Goal: Answer question/provide support: Share knowledge or assist other users

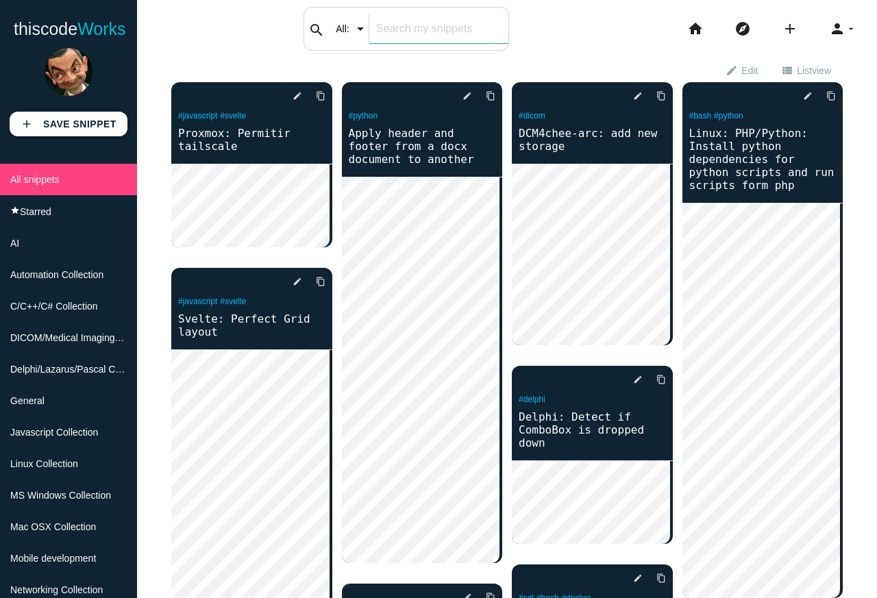
click at [460, 31] on input "text" at bounding box center [438, 28] width 139 height 29
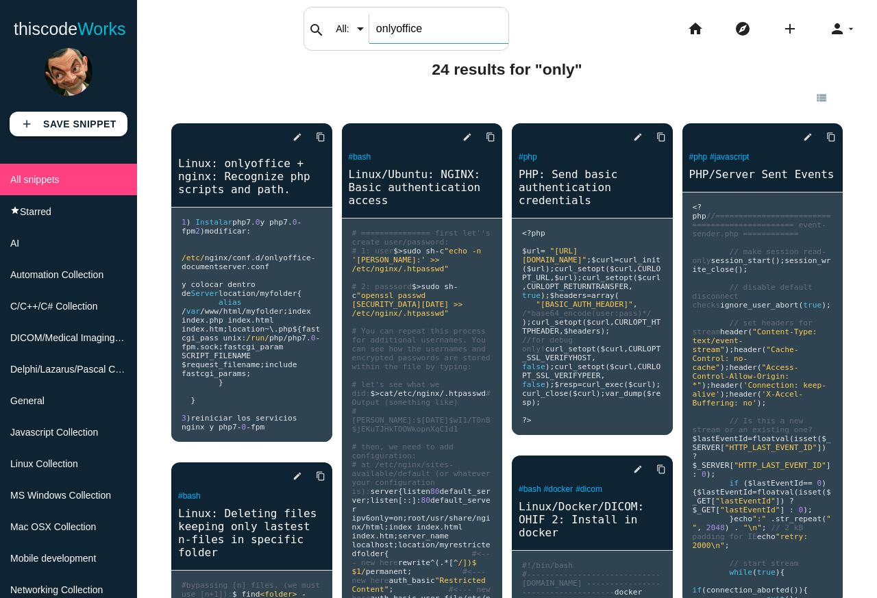
type input "onlyoffice"
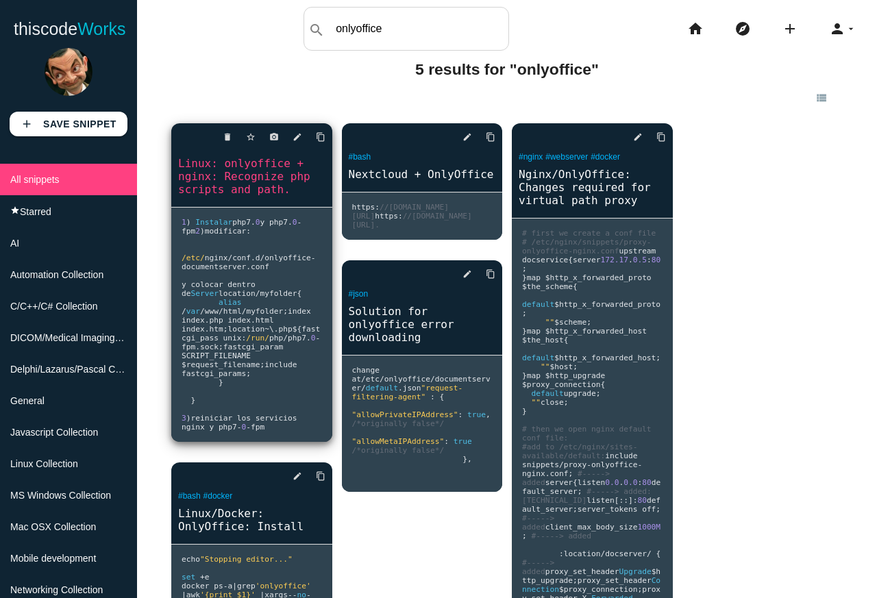
click at [257, 235] on pre "1 ) Instalar php7 . 0 y php7 . 0 - fpm 2 ) modificar : /etc/ nginx / conf . d /…" at bounding box center [251, 325] width 161 height 234
click at [264, 266] on pre "1 ) Instalar php7 . 0 y php7 . 0 - fpm 2 ) modificar : /etc/ nginx / conf . d /…" at bounding box center [251, 325] width 161 height 234
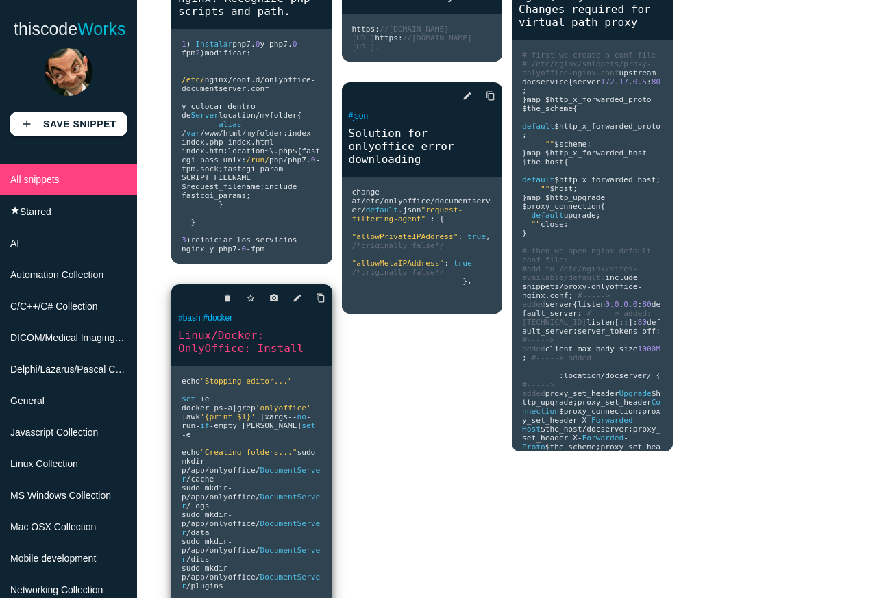
scroll to position [422, 0]
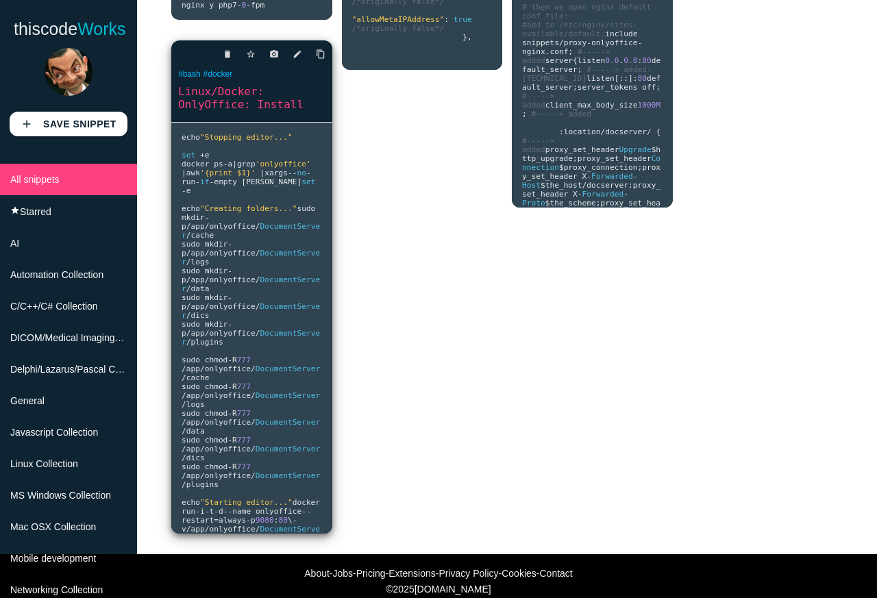
click at [255, 112] on link "Linux/Docker: OnlyOffice: Install" at bounding box center [251, 98] width 161 height 29
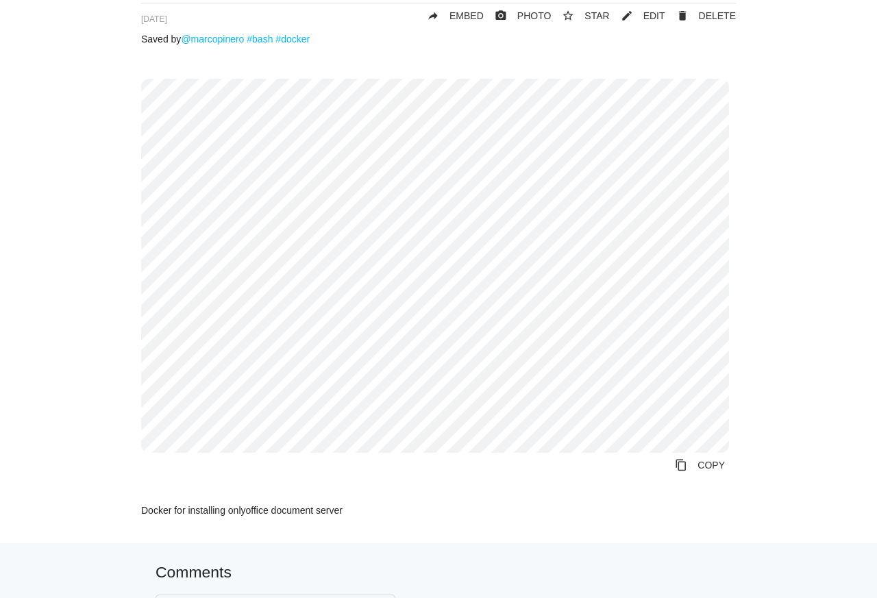
scroll to position [125, 0]
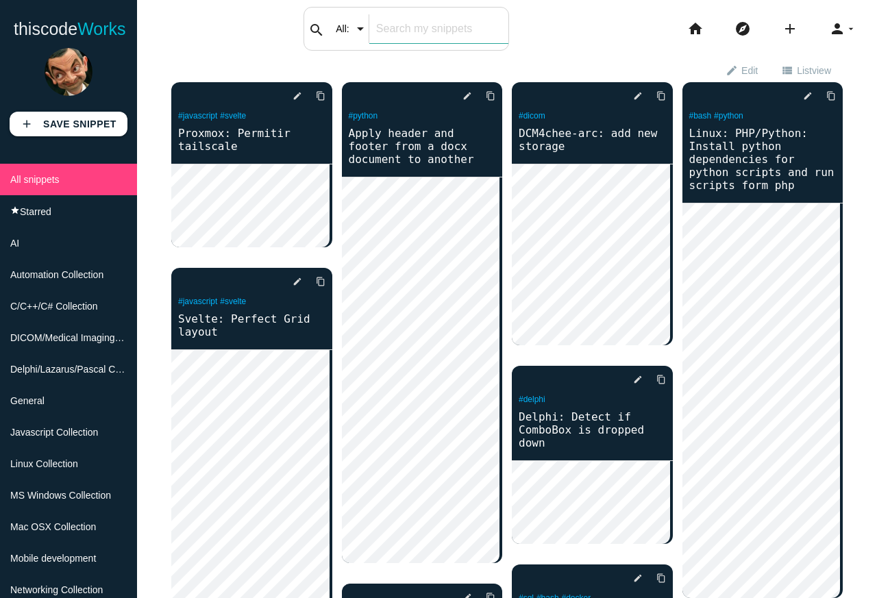
click at [443, 34] on input "text" at bounding box center [438, 28] width 139 height 29
type input "i"
type input "office"
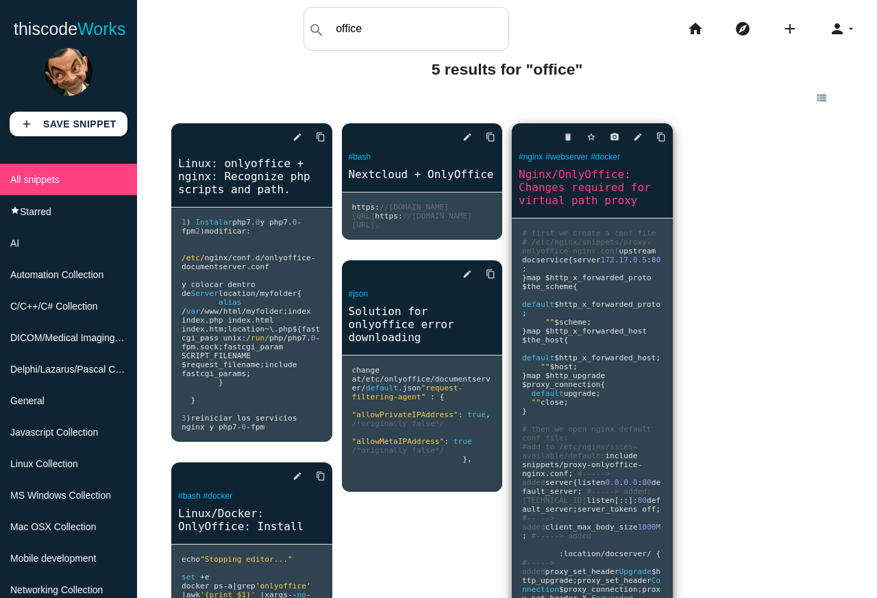
click at [543, 175] on link "Nginx/OnlyOffice: Changes required for virtual path proxy" at bounding box center [592, 187] width 161 height 42
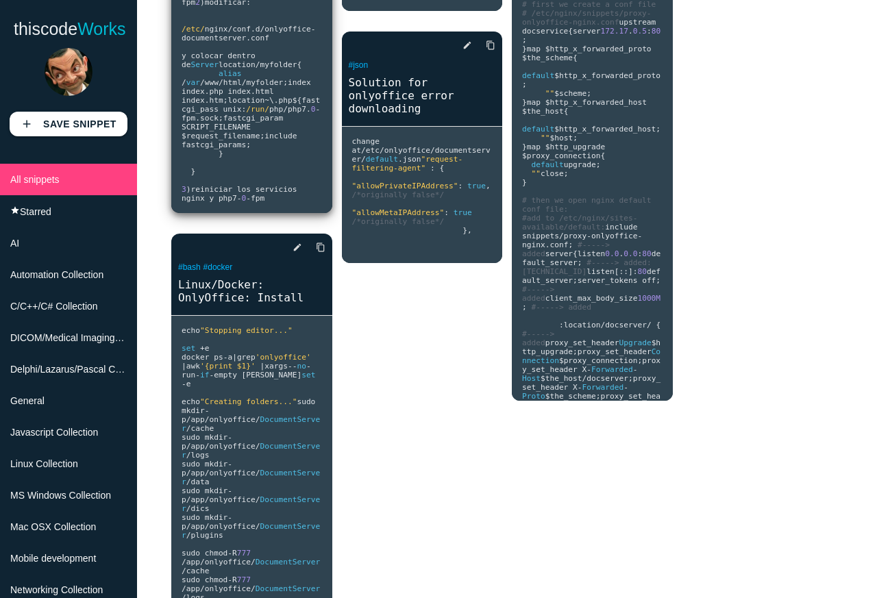
scroll to position [342, 0]
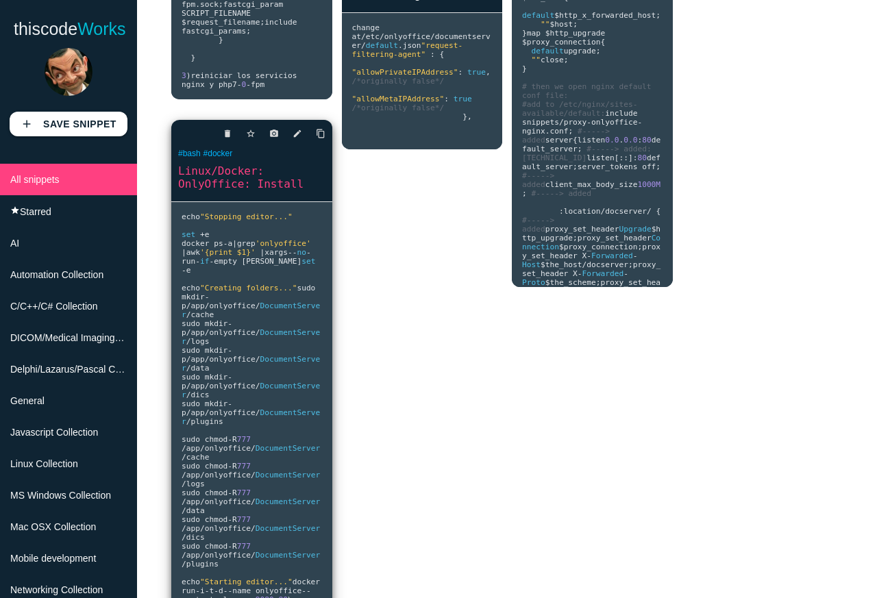
click at [249, 192] on link "Linux/Docker: OnlyOffice: Install" at bounding box center [251, 177] width 161 height 29
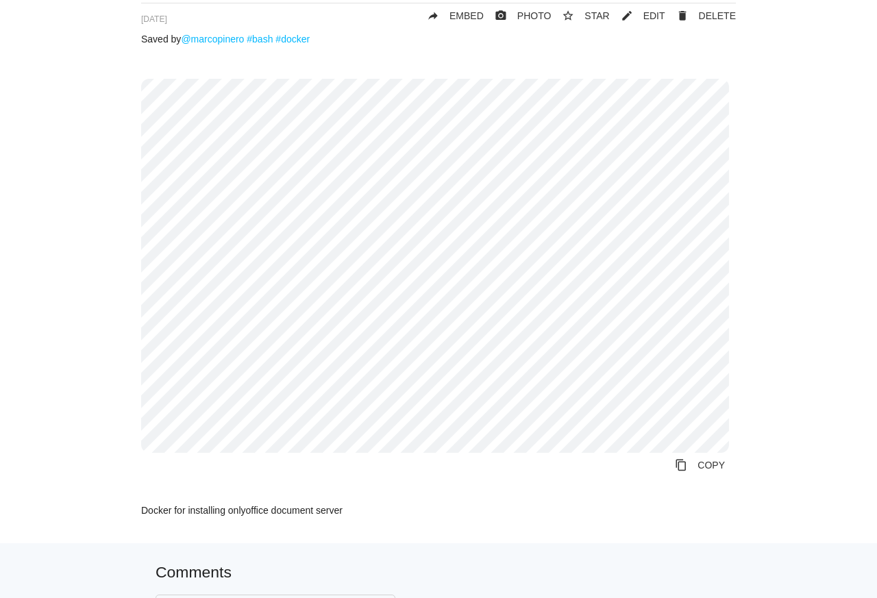
scroll to position [135, 0]
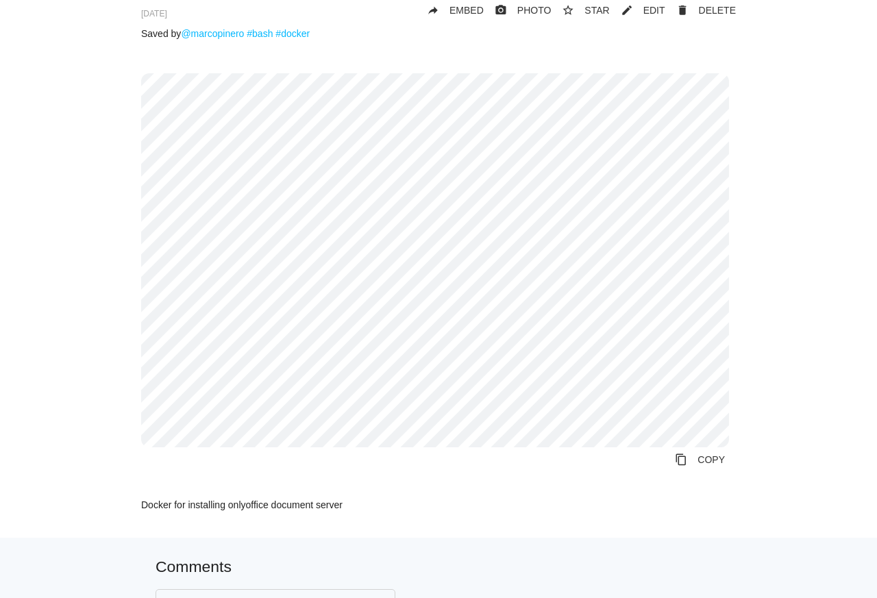
click at [768, 90] on div "Linux/Docker: OnlyOffice: Install delete DELETE mode_edit EDIT 630d0deae66a0300…" at bounding box center [438, 248] width 849 height 577
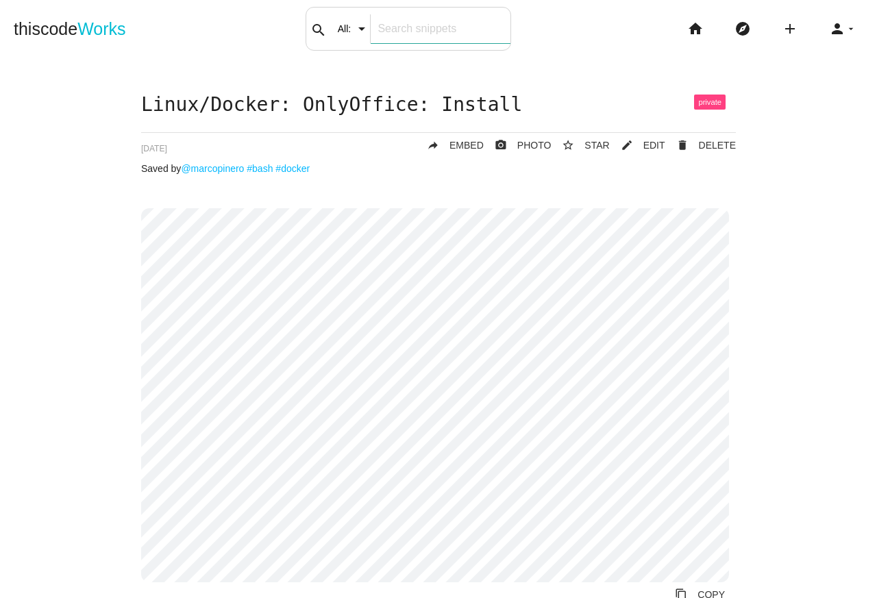
click at [390, 38] on input "text" at bounding box center [439, 28] width 139 height 29
type input "s"
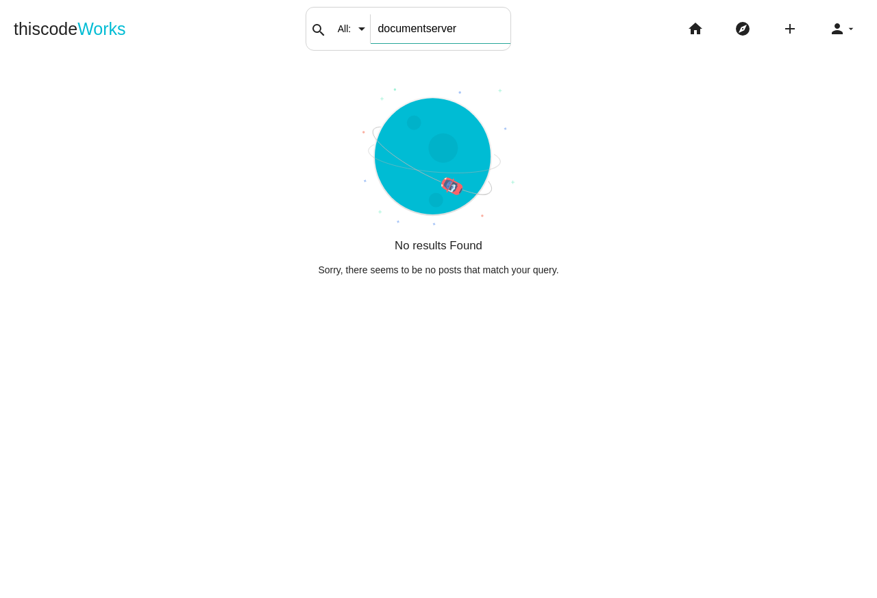
click at [382, 29] on input "documentserver" at bounding box center [439, 28] width 139 height 29
click at [405, 27] on input "document server" at bounding box center [439, 28] width 139 height 29
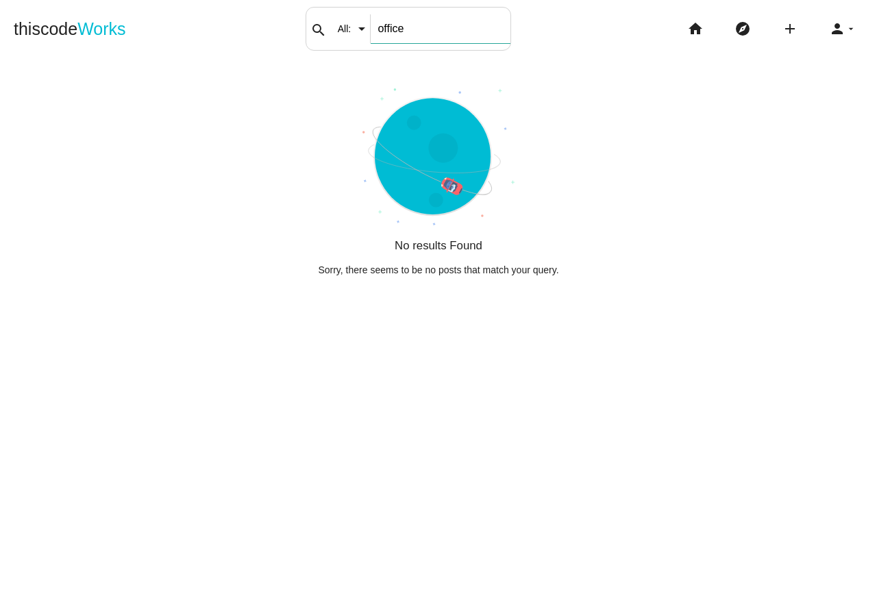
type input "office"
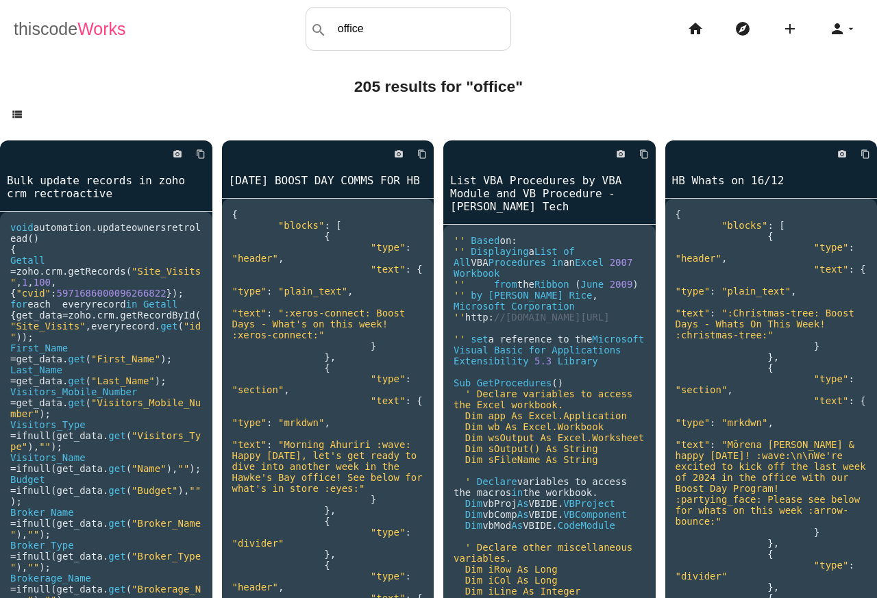
click at [64, 32] on link "thiscode Works" at bounding box center [70, 29] width 112 height 44
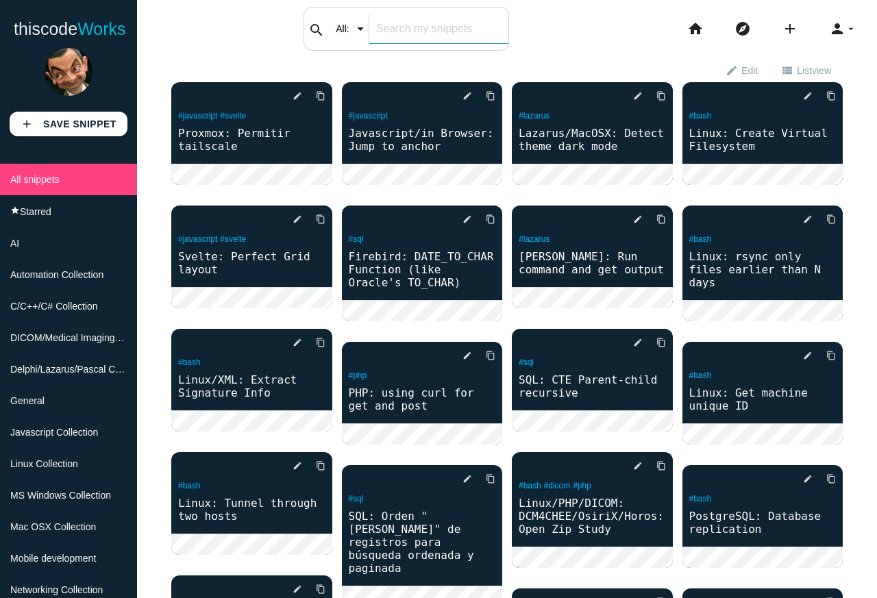
click at [427, 34] on input "text" at bounding box center [438, 28] width 139 height 29
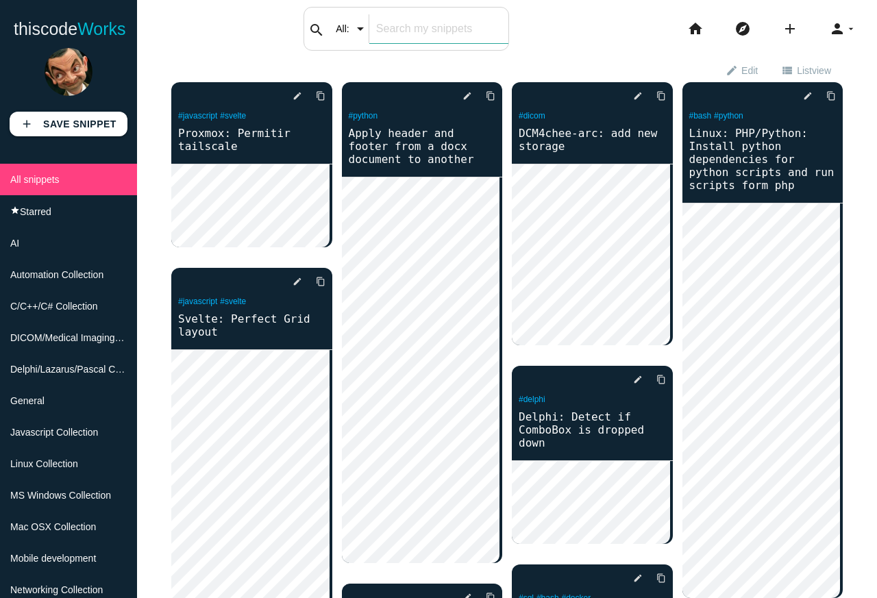
click at [437, 29] on input "text" at bounding box center [438, 28] width 139 height 29
type input "office"
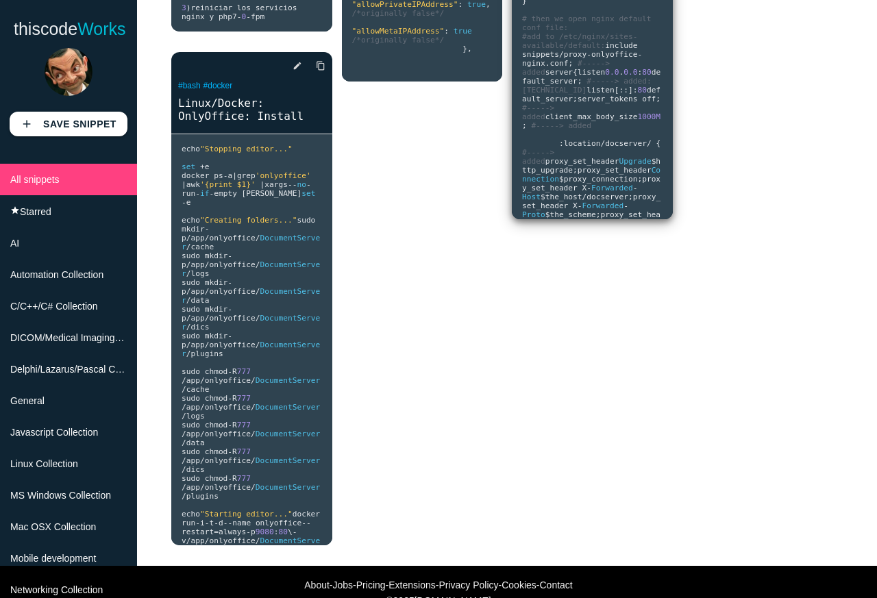
scroll to position [384, 0]
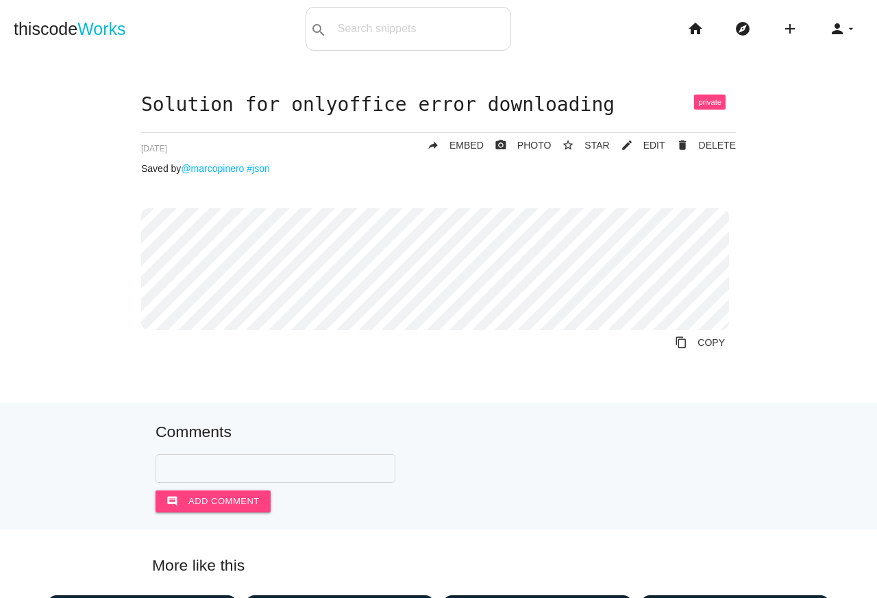
click at [705, 103] on span at bounding box center [710, 102] width 32 height 15
click at [653, 146] on span "EDIT" at bounding box center [654, 145] width 22 height 11
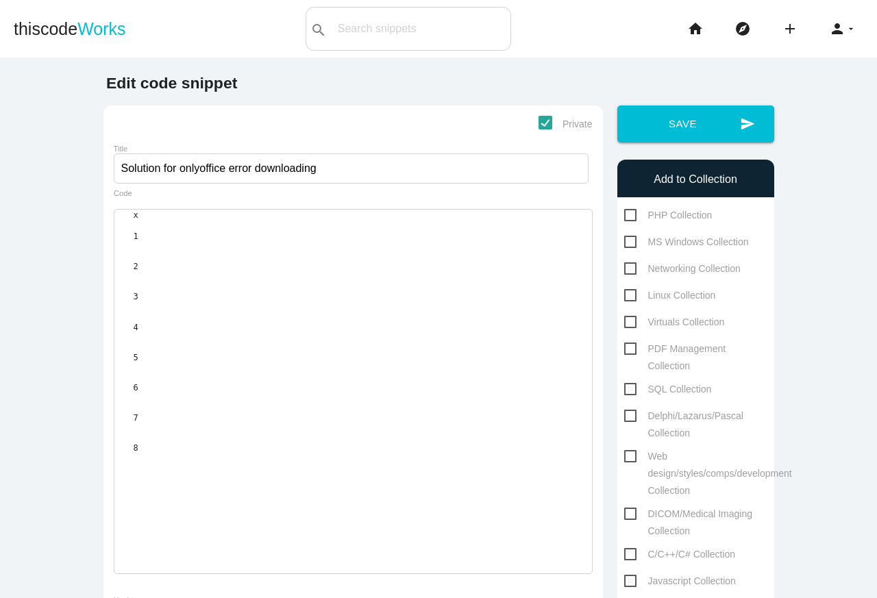
click at [542, 120] on span "Private" at bounding box center [565, 124] width 54 height 17
click at [542, 120] on input "Private" at bounding box center [542, 120] width 9 height 9
checkbox input "false"
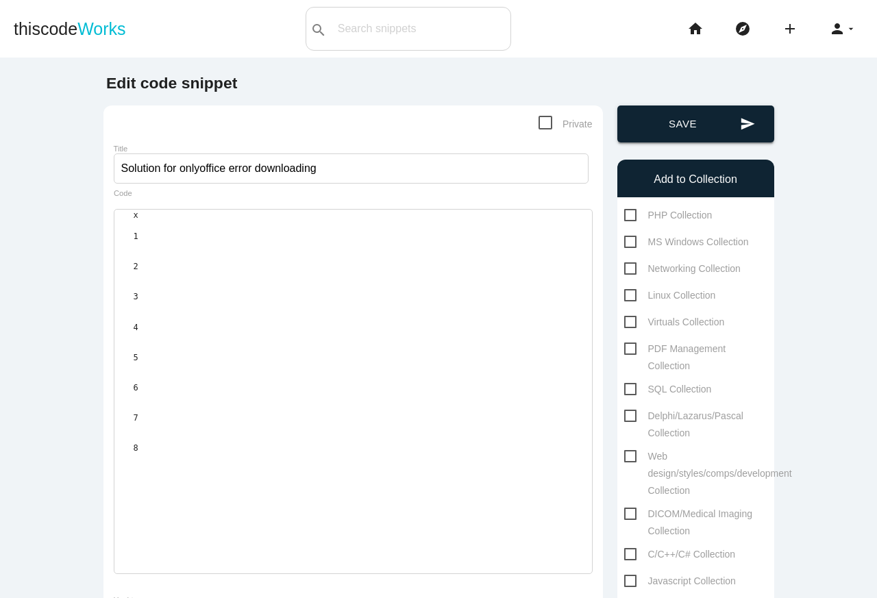
click at [679, 121] on button "send Save" at bounding box center [695, 123] width 157 height 37
